Goal: Navigation & Orientation: Find specific page/section

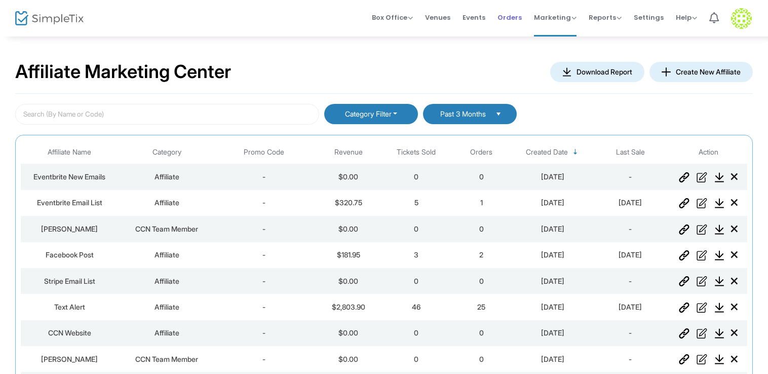
click at [513, 16] on span "Orders" at bounding box center [509, 18] width 24 height 26
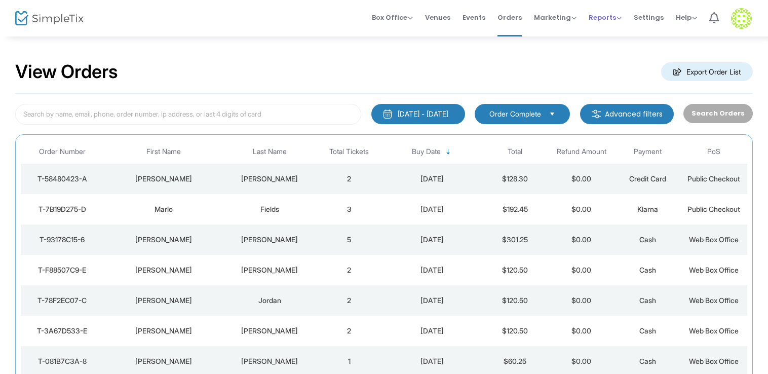
click at [608, 17] on span "Reports" at bounding box center [605, 18] width 33 height 10
click at [604, 54] on li "Sales Reports" at bounding box center [622, 54] width 66 height 20
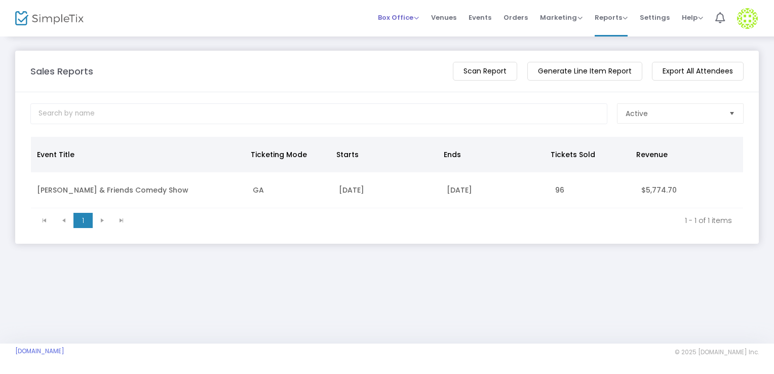
click at [406, 17] on span "Box Office" at bounding box center [398, 18] width 41 height 10
click at [416, 35] on li "Sell Tickets" at bounding box center [414, 34] width 72 height 20
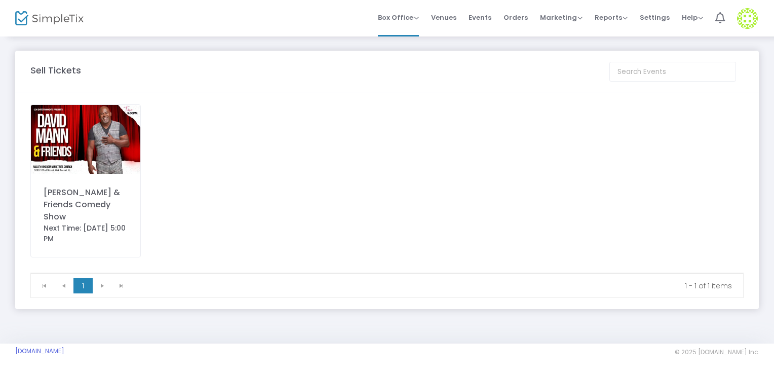
click at [96, 131] on img at bounding box center [85, 139] width 109 height 69
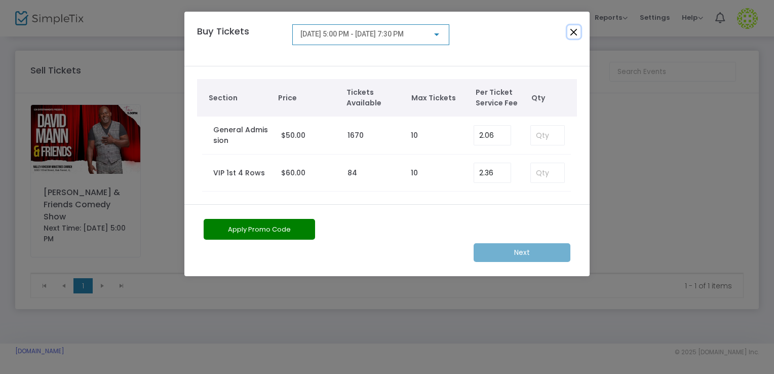
click at [571, 31] on button "Close" at bounding box center [573, 31] width 13 height 13
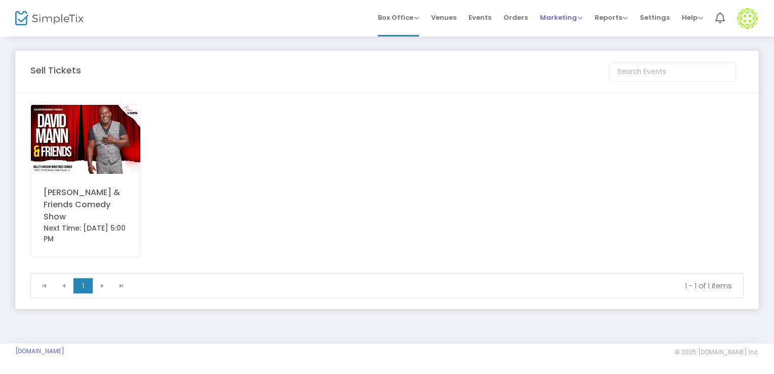
click at [569, 17] on span "Marketing" at bounding box center [561, 18] width 43 height 10
click at [575, 51] on li "Quantity Discounts" at bounding box center [580, 54] width 81 height 20
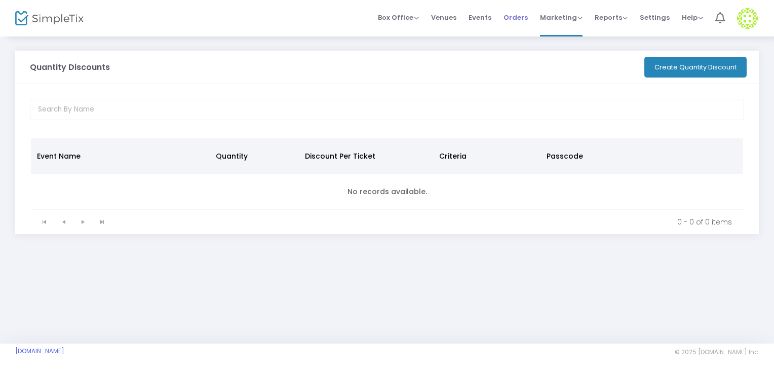
click at [513, 16] on span "Orders" at bounding box center [515, 18] width 24 height 26
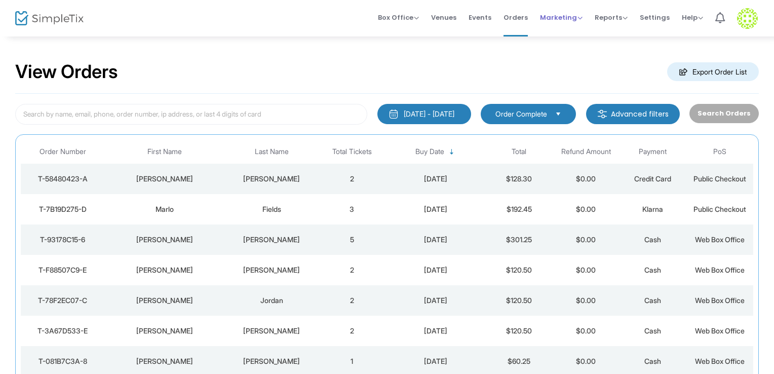
click at [575, 19] on span "Marketing" at bounding box center [561, 18] width 43 height 10
click at [573, 74] on li "Affiliate" at bounding box center [580, 74] width 81 height 20
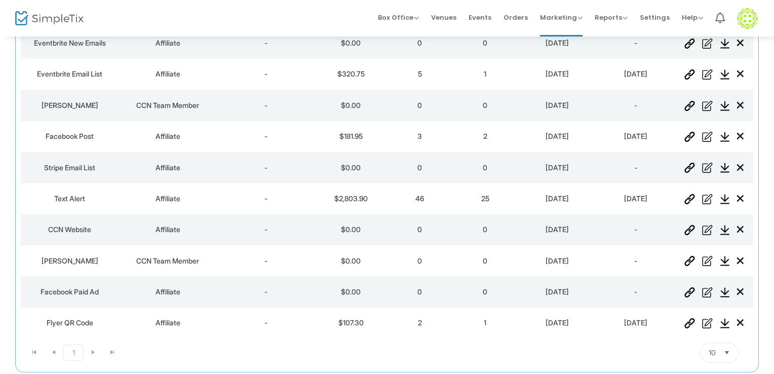
scroll to position [152, 0]
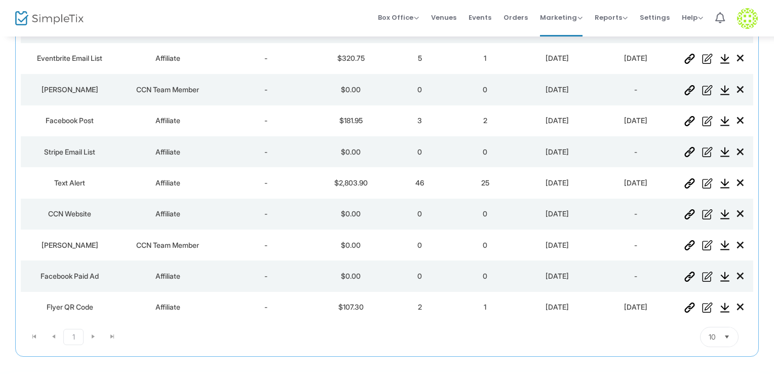
click at [722, 336] on span "Select" at bounding box center [726, 336] width 17 height 17
click at [709, 295] on li "15" at bounding box center [712, 296] width 37 height 20
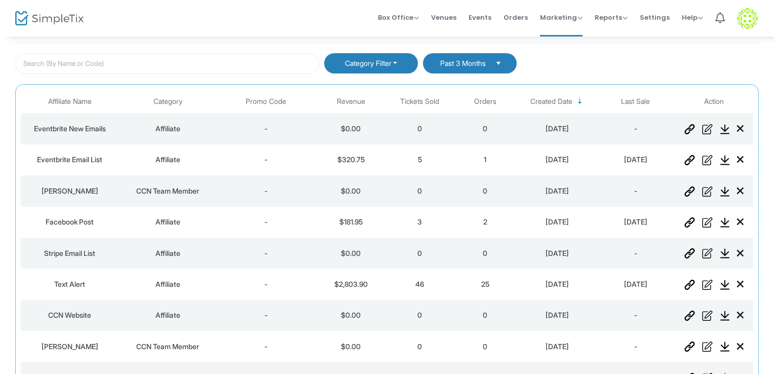
scroll to position [0, 0]
